Goal: Information Seeking & Learning: Learn about a topic

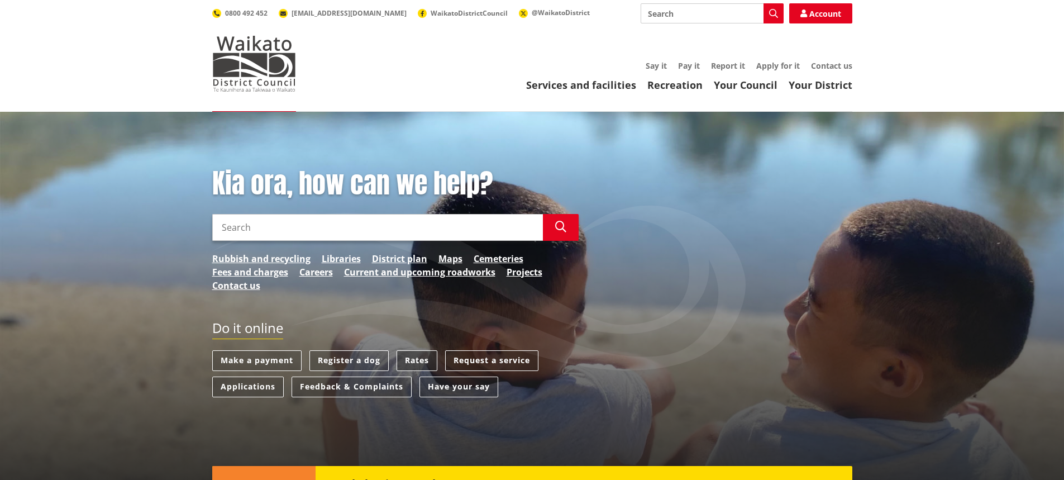
click at [428, 361] on link "Rates" at bounding box center [417, 360] width 41 height 21
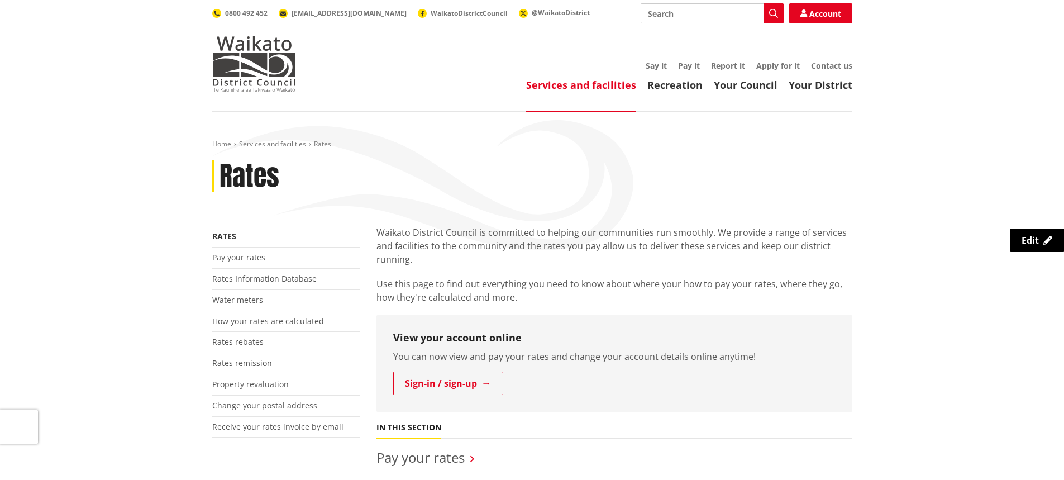
click at [708, 14] on input "Search" at bounding box center [712, 13] width 143 height 20
type input "direct debit"
click at [771, 9] on icon "button" at bounding box center [773, 13] width 9 height 9
